Goal: Obtain resource: Download file/media

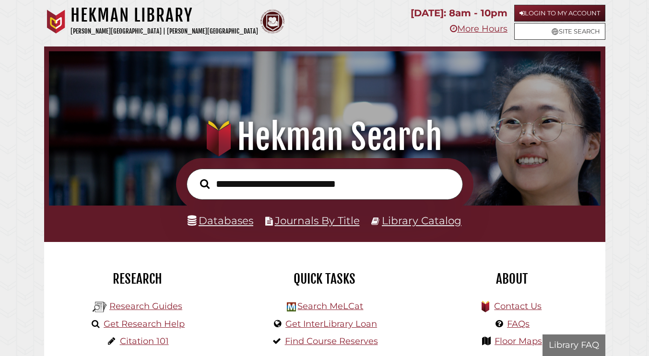
scroll to position [182, 546]
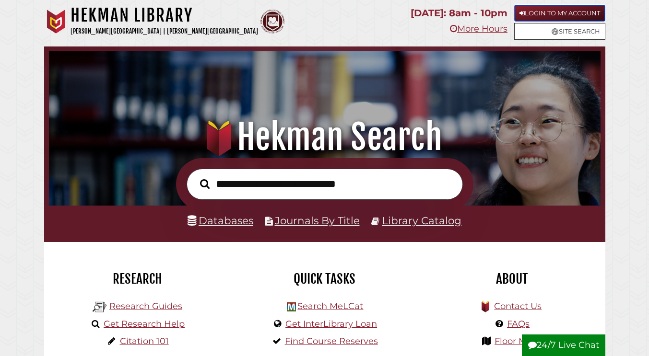
click at [523, 12] on link "Login to My Account" at bounding box center [559, 13] width 91 height 17
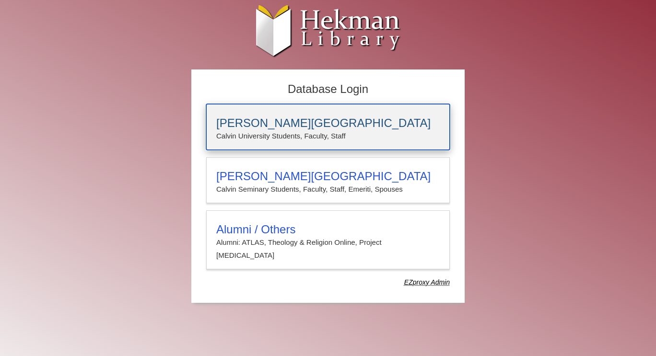
click at [261, 118] on h3 "[PERSON_NAME][GEOGRAPHIC_DATA]" at bounding box center [327, 122] width 223 height 13
